Goal: Transaction & Acquisition: Purchase product/service

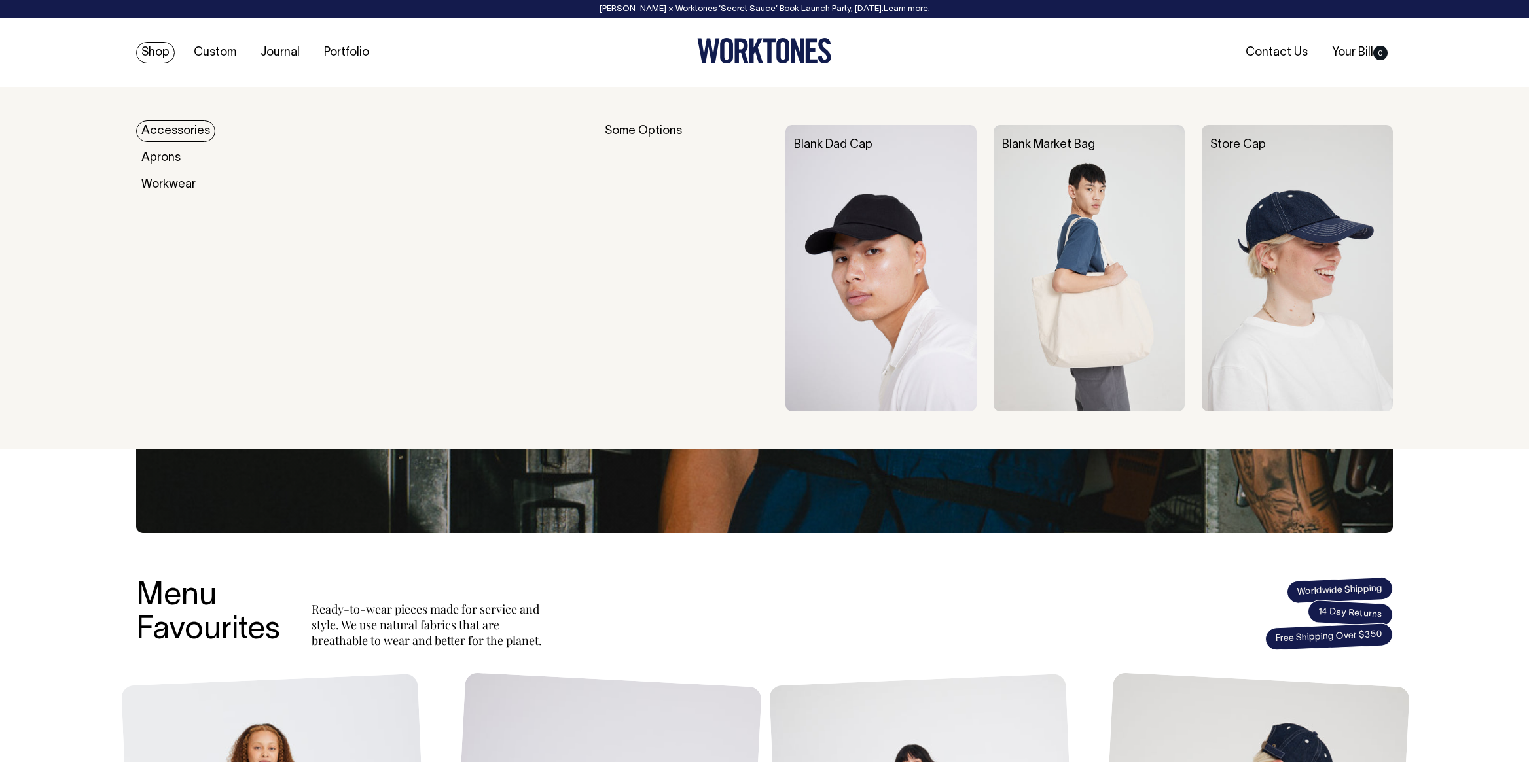
click at [1067, 232] on img at bounding box center [1088, 268] width 191 height 287
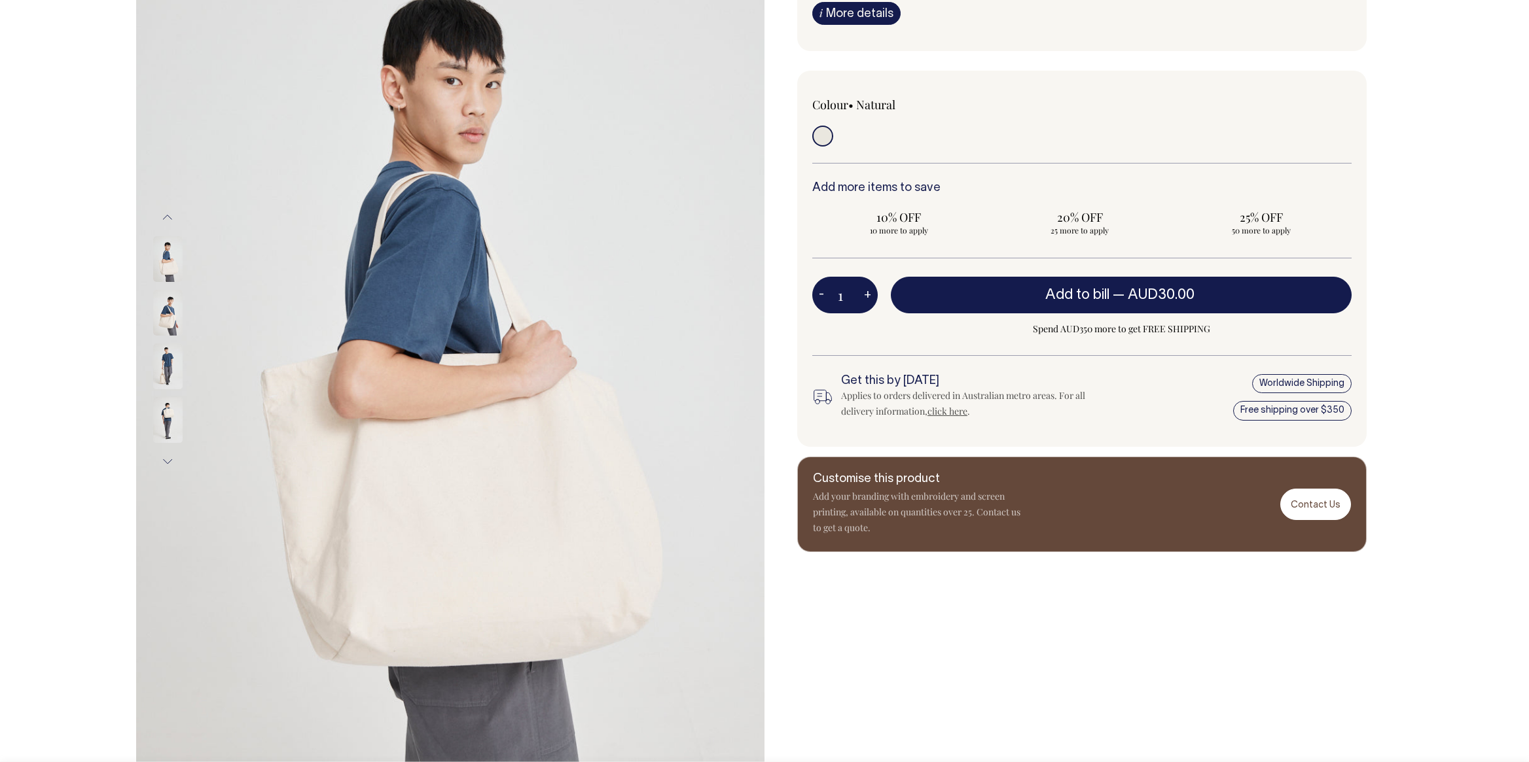
scroll to position [219, 0]
click at [166, 317] on img at bounding box center [167, 312] width 29 height 46
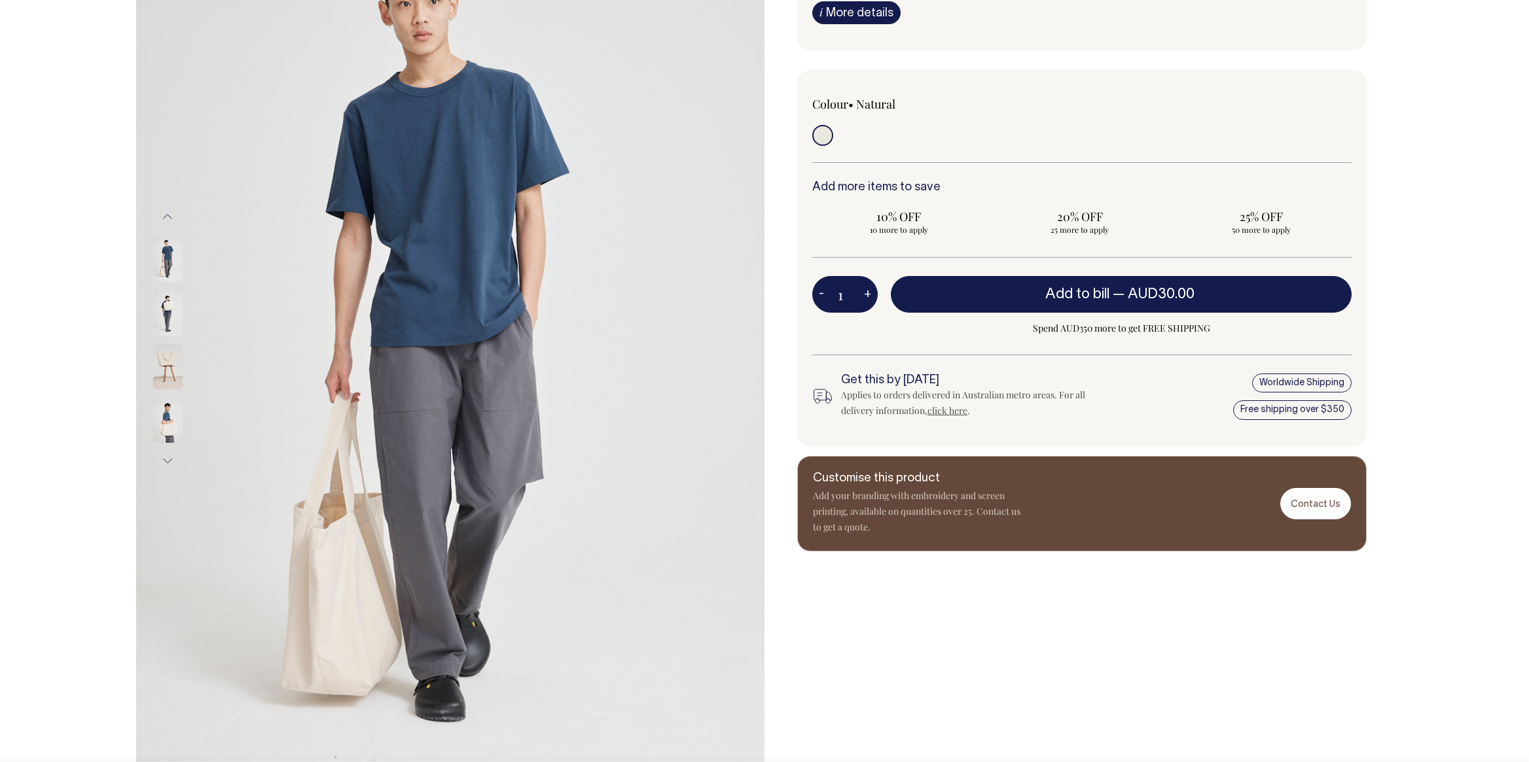
click at [171, 365] on img at bounding box center [167, 367] width 29 height 46
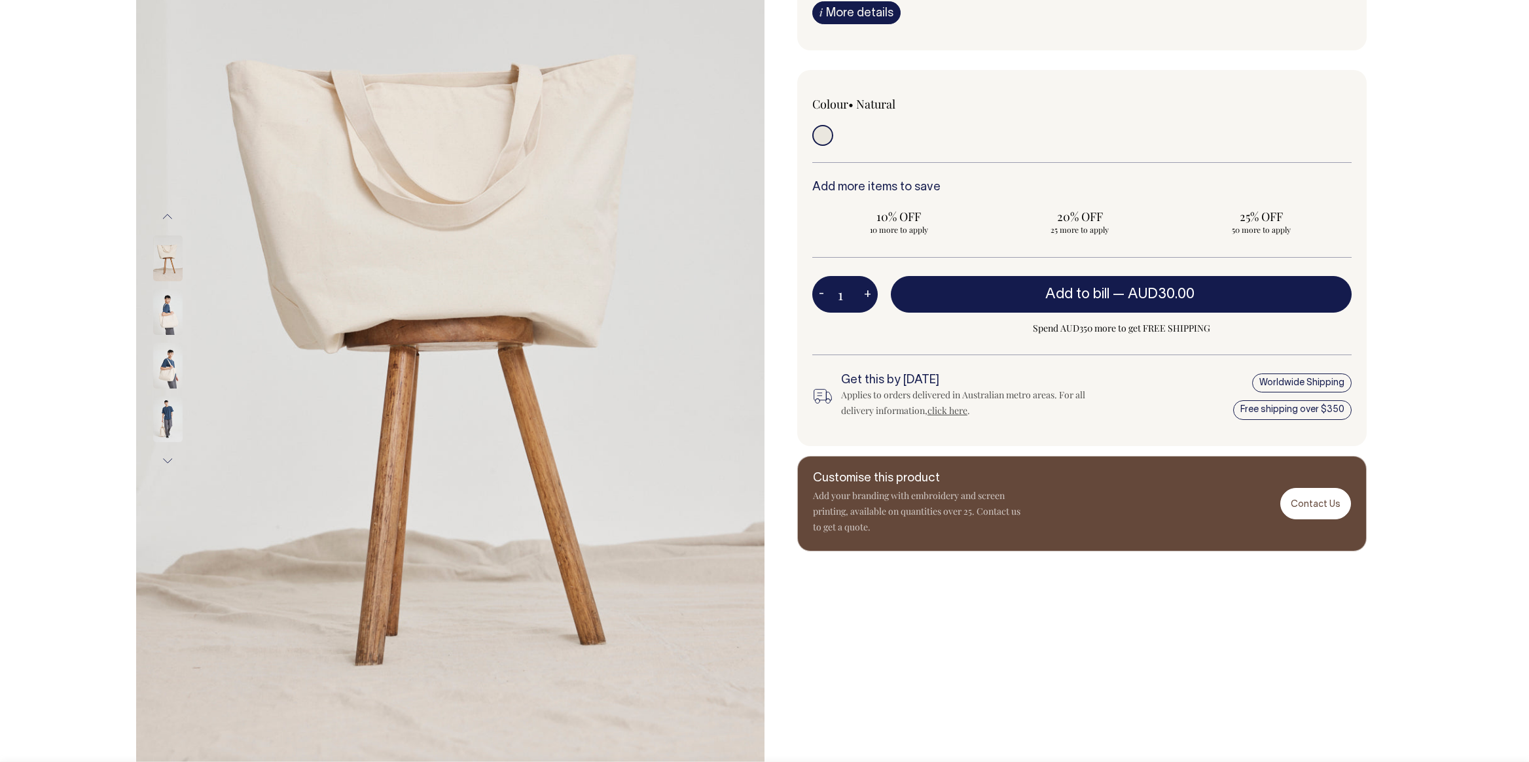
click at [171, 371] on img at bounding box center [167, 366] width 29 height 46
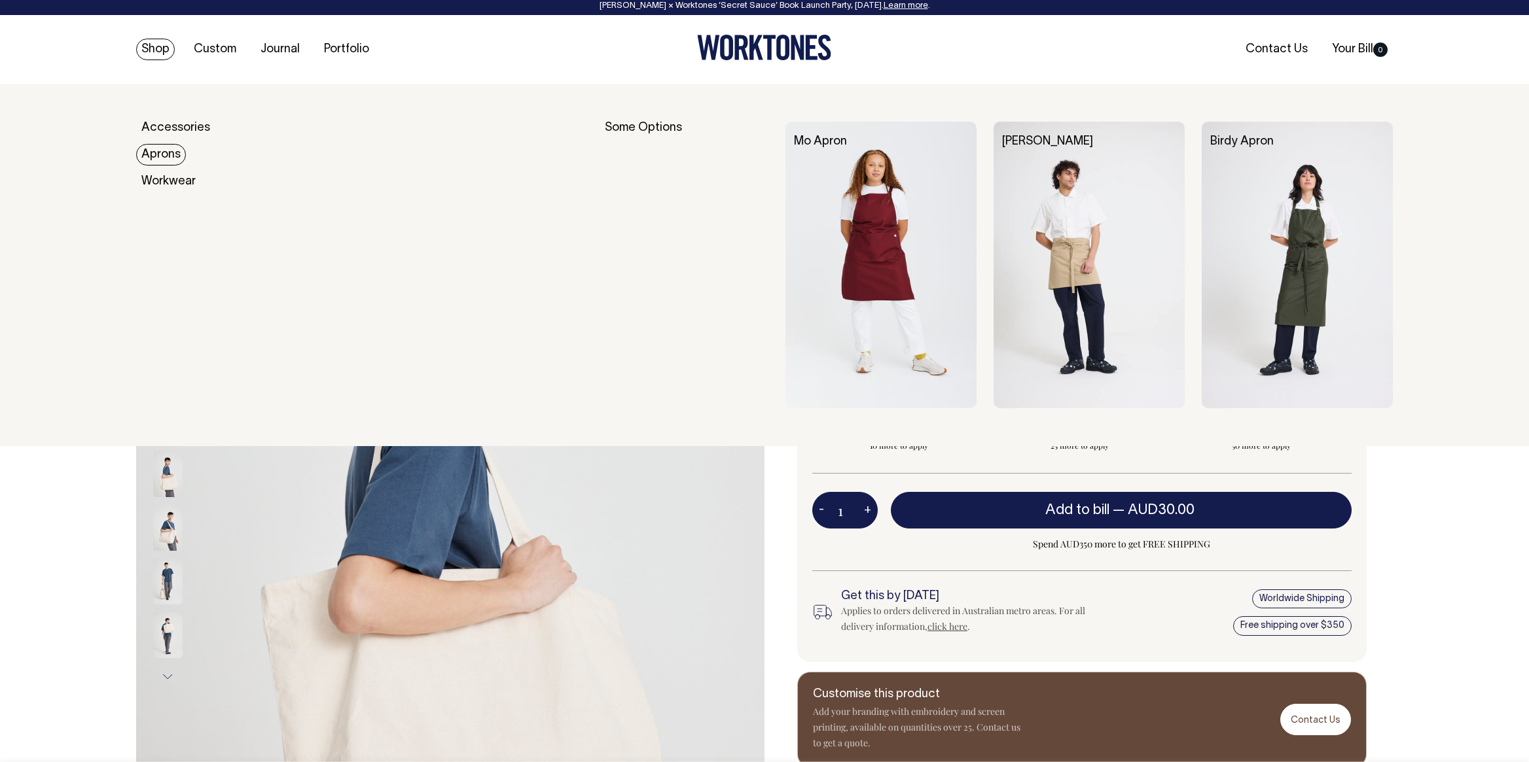
scroll to position [5, 0]
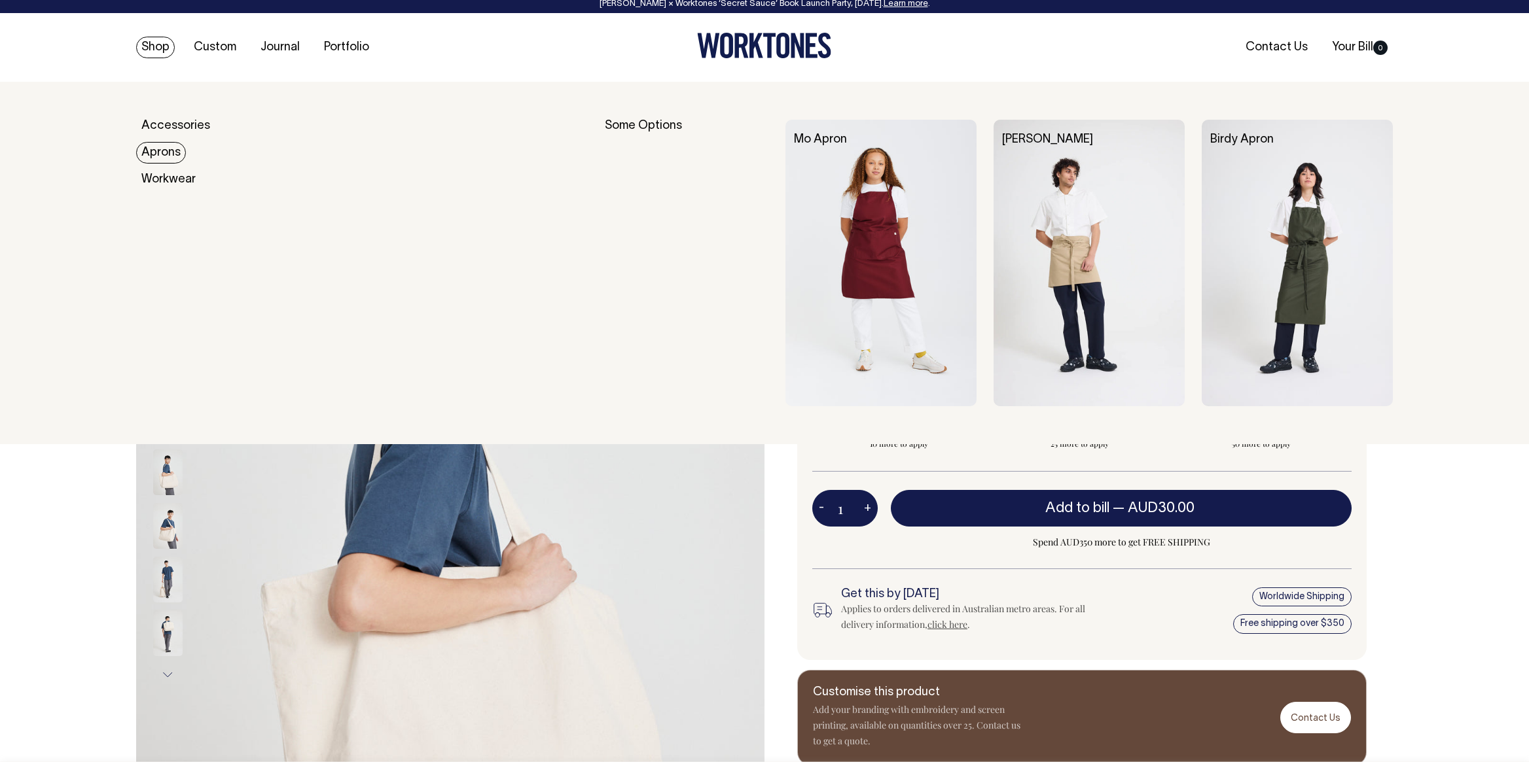
click at [171, 154] on link "Aprons" at bounding box center [161, 153] width 50 height 22
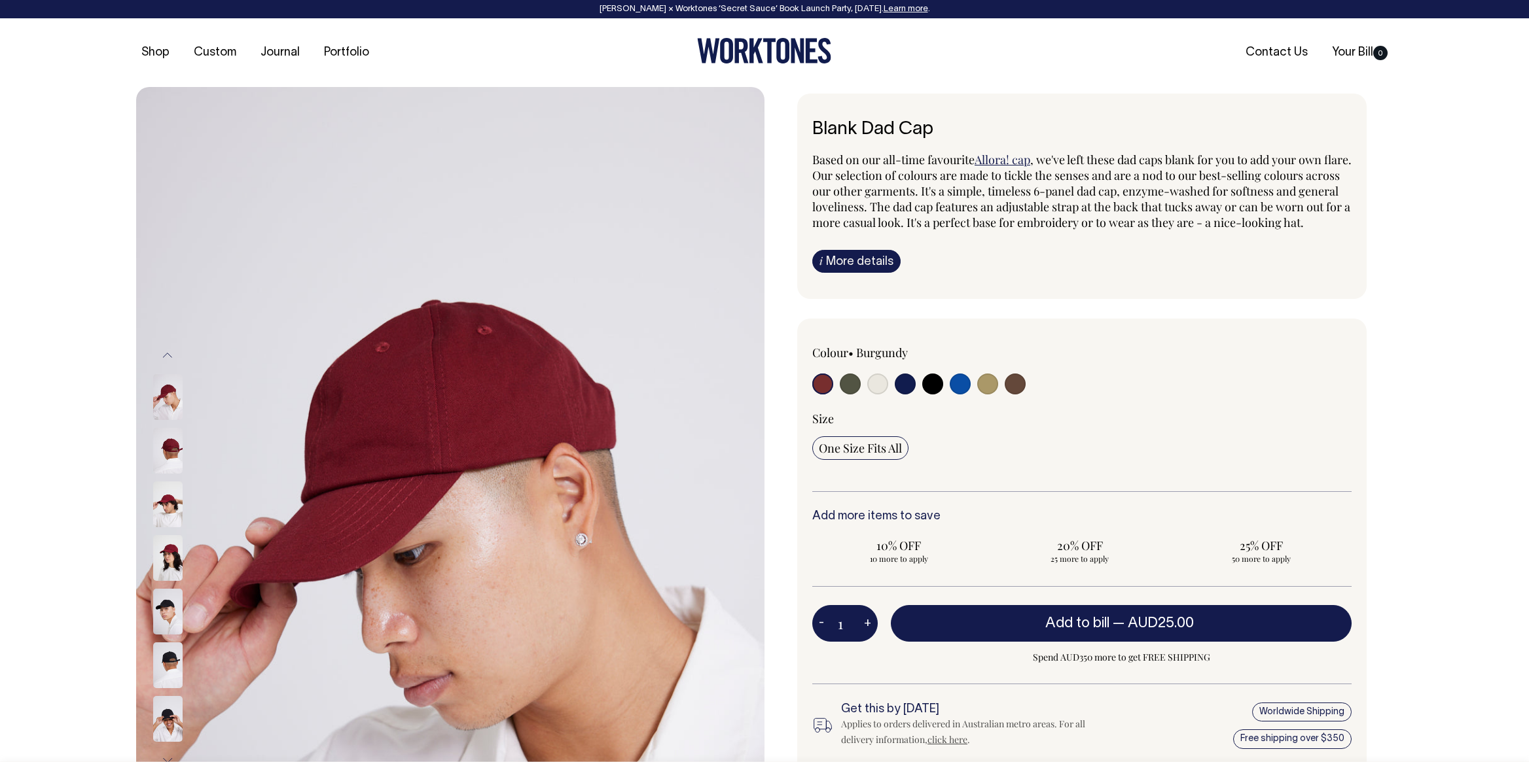
click at [959, 395] on input "radio" at bounding box center [960, 384] width 21 height 21
radio input "true"
select select "Worker Blue"
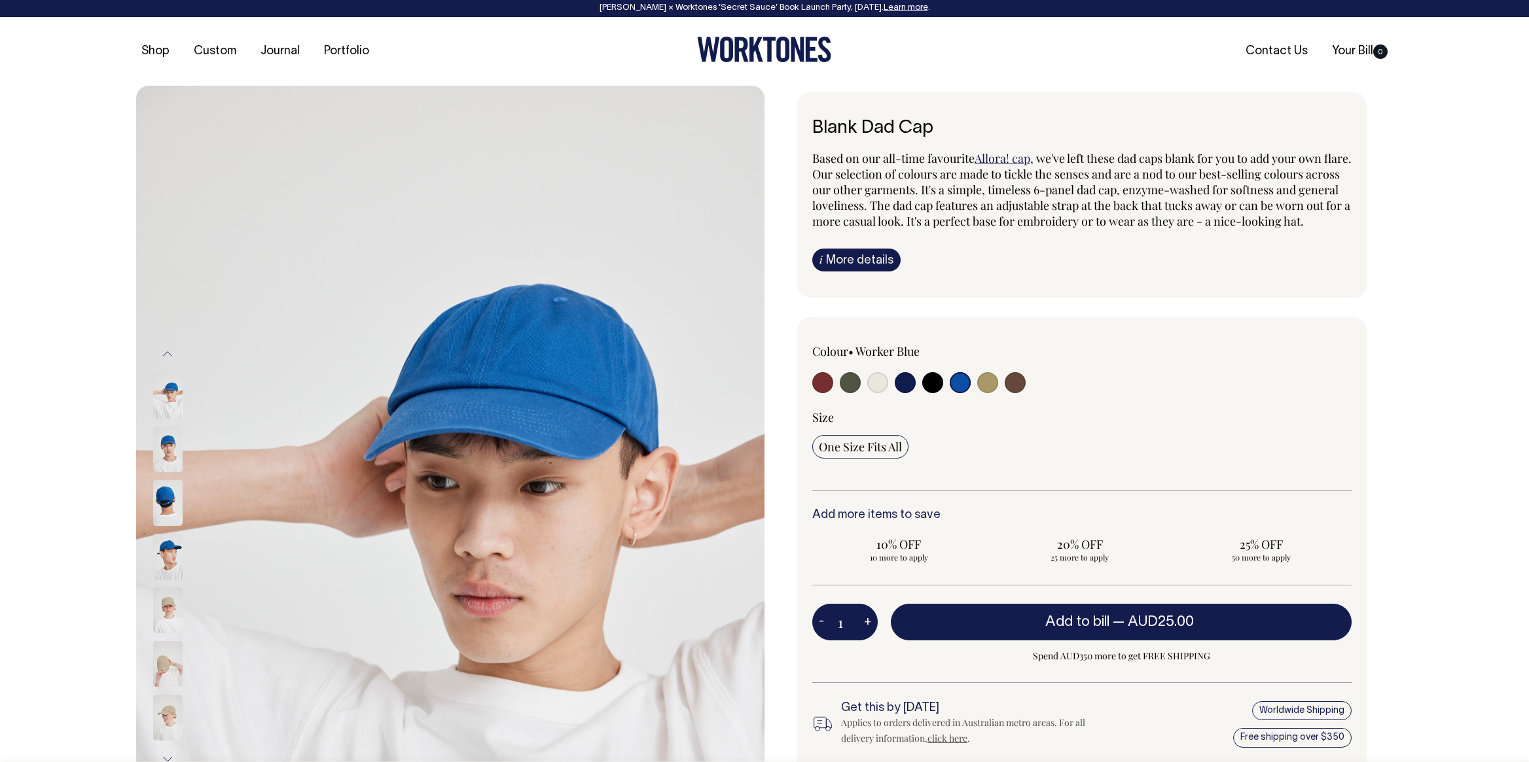
scroll to position [1, 0]
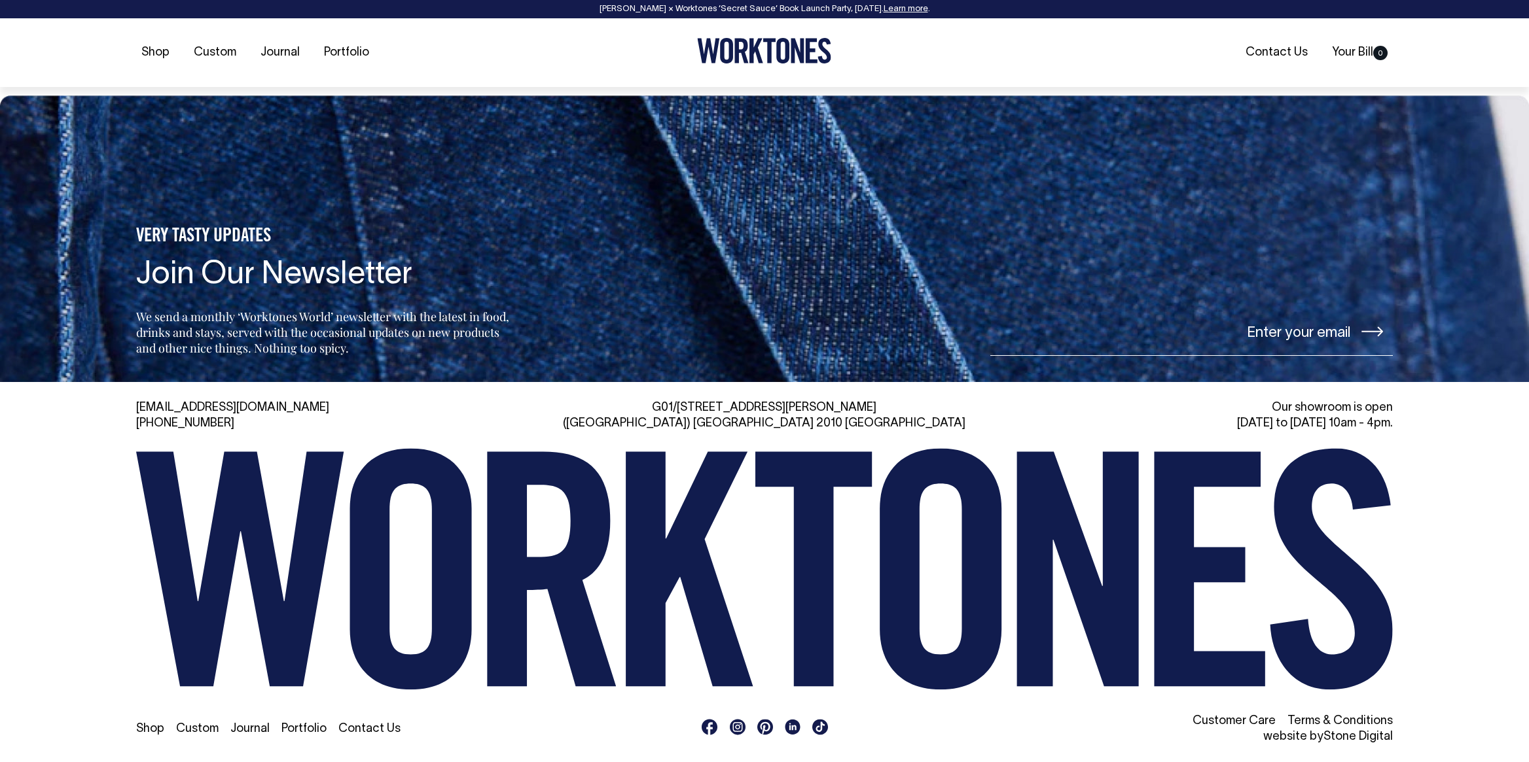
scroll to position [1515, 0]
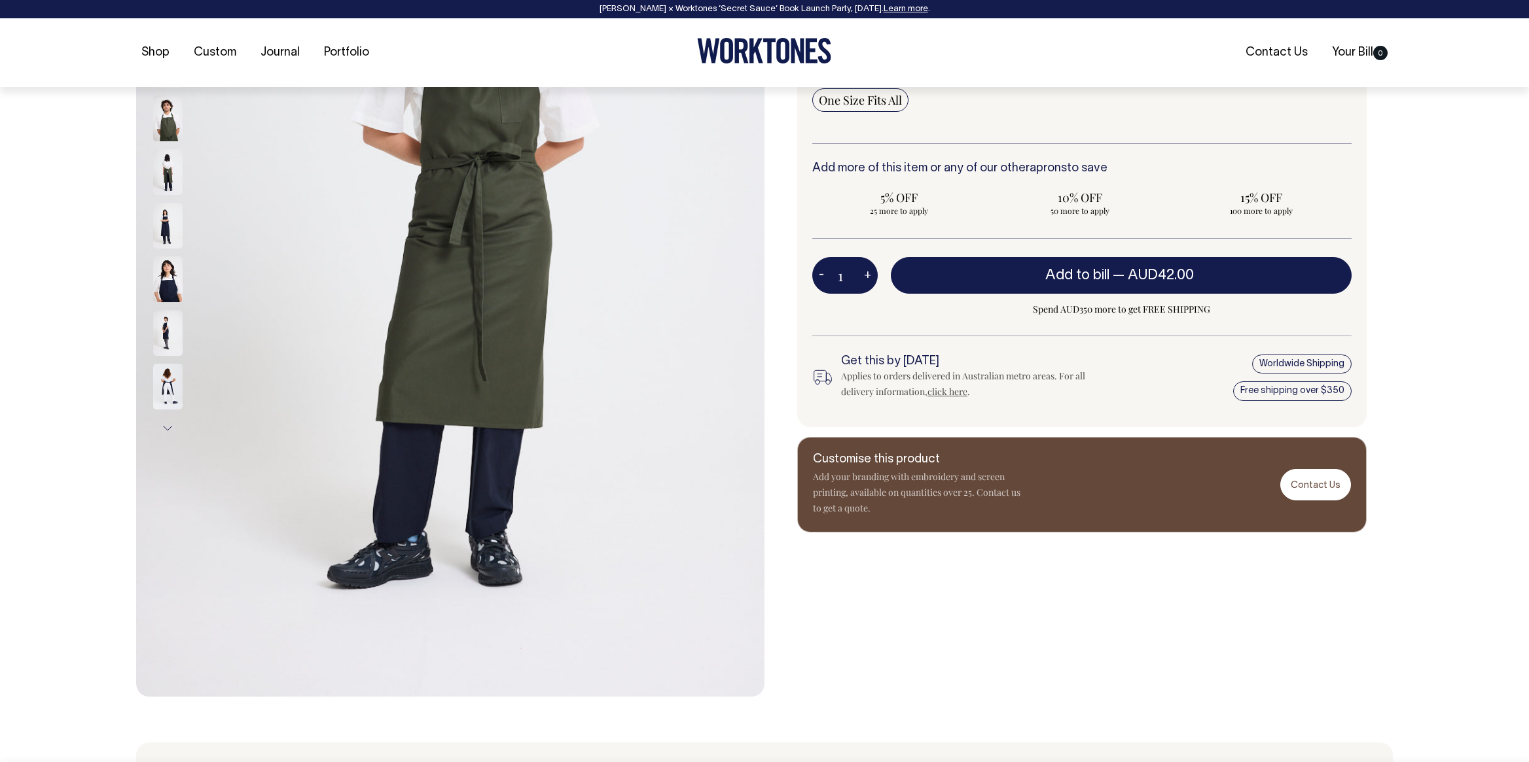
scroll to position [339, 0]
